Goal: Task Accomplishment & Management: Complete application form

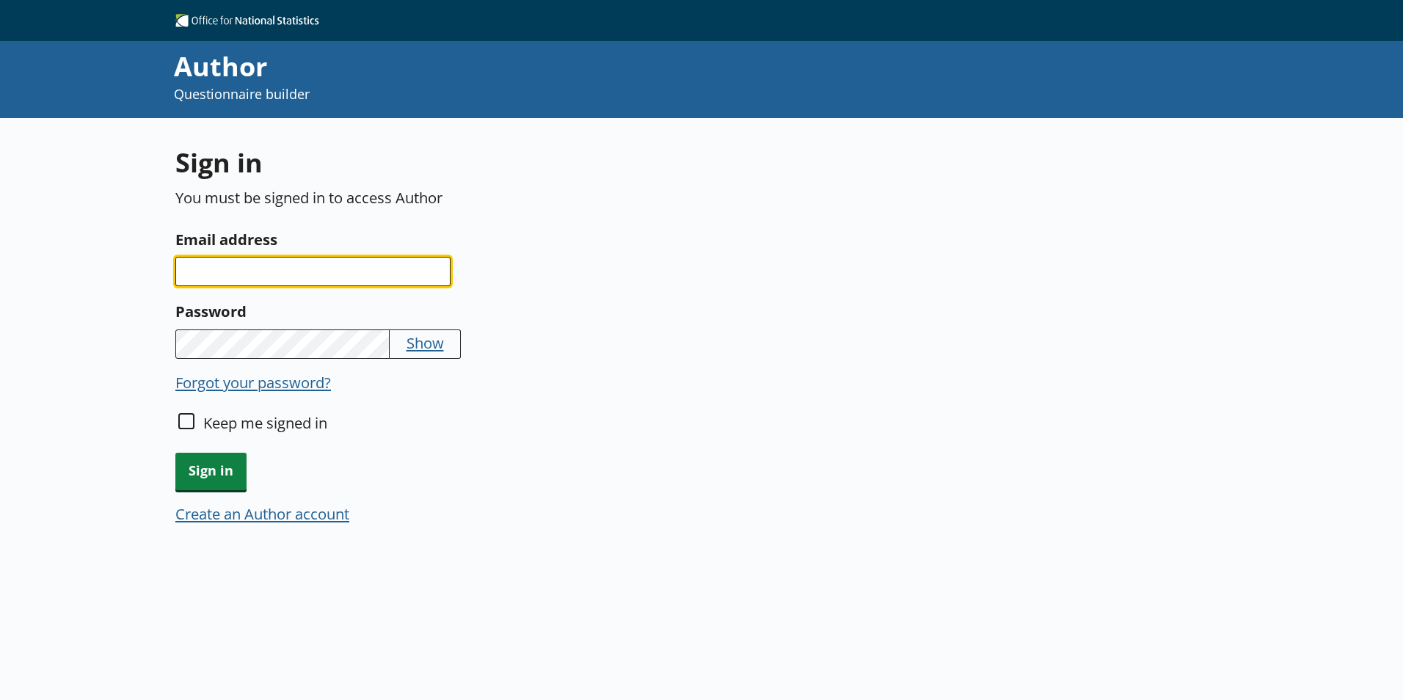
click at [367, 281] on input "Email address" at bounding box center [312, 271] width 275 height 29
type input "[PERSON_NAME][EMAIL_ADDRESS][DOMAIN_NAME]"
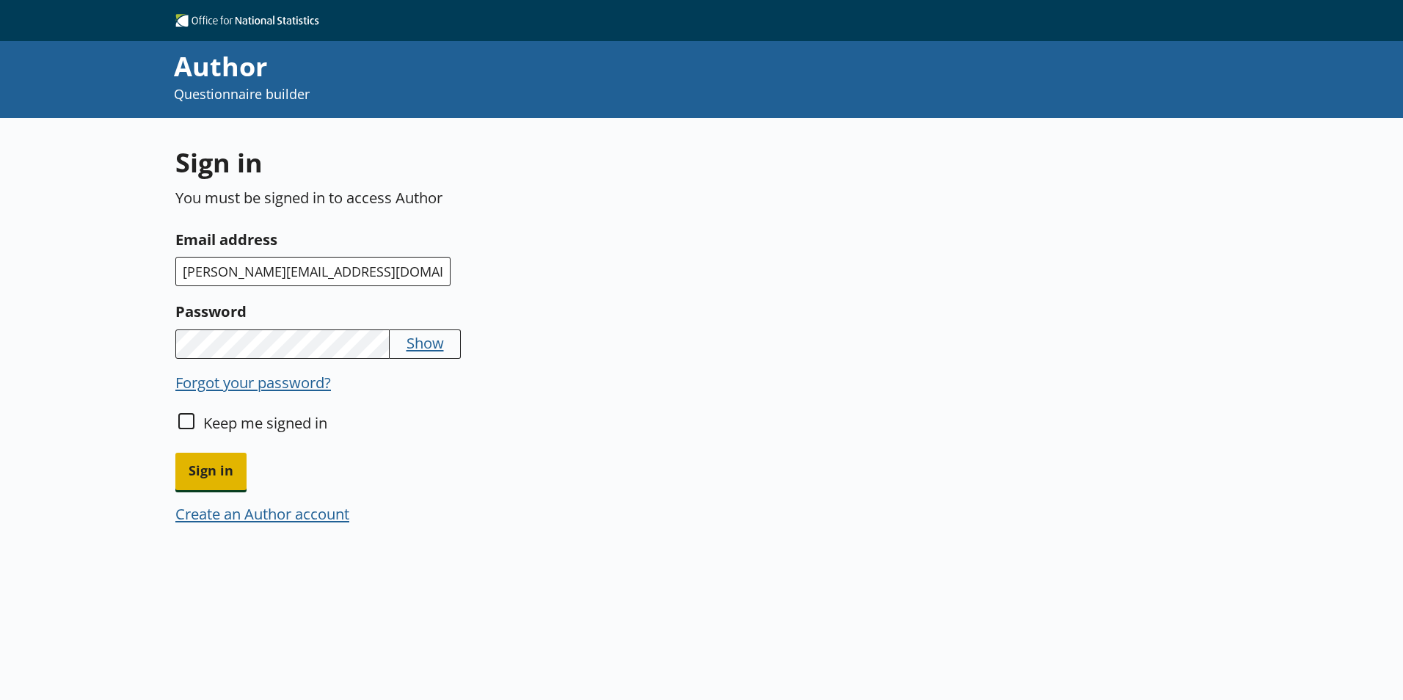
click at [204, 470] on span "Sign in" at bounding box center [210, 471] width 71 height 37
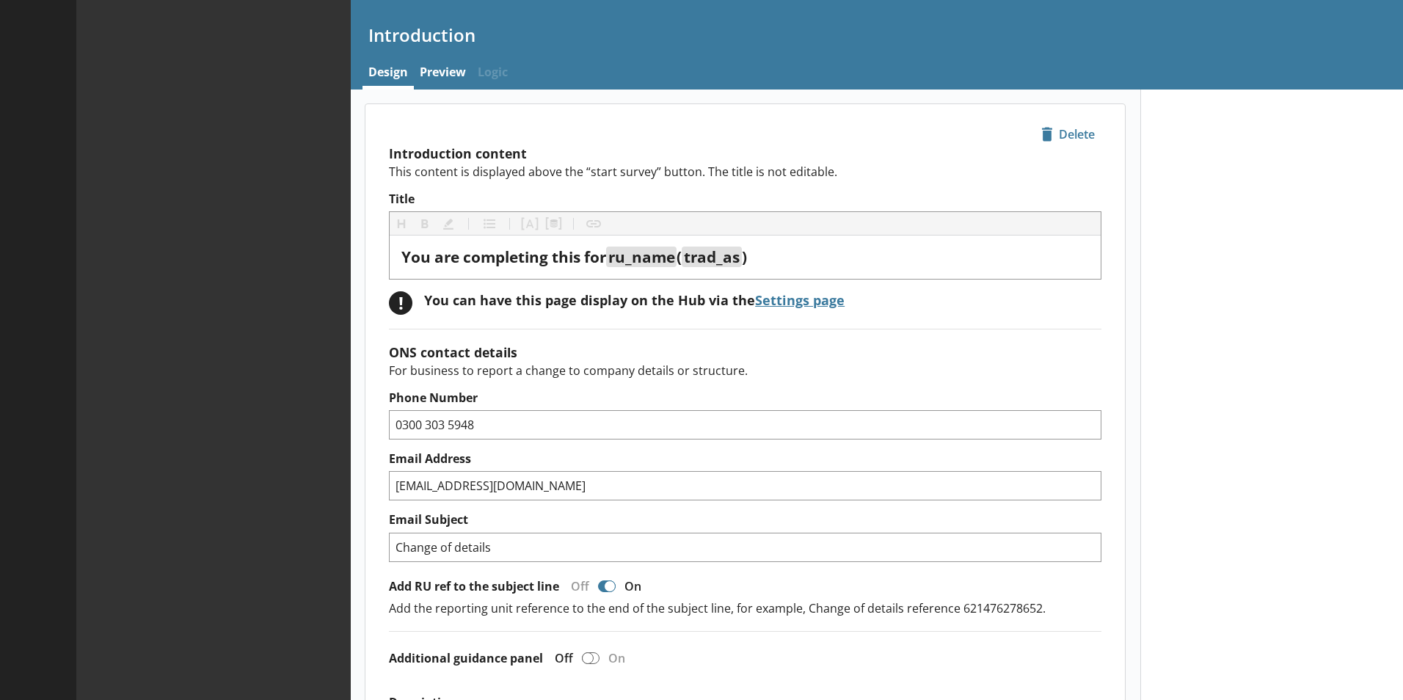
type textarea "x"
